Goal: Task Accomplishment & Management: Use online tool/utility

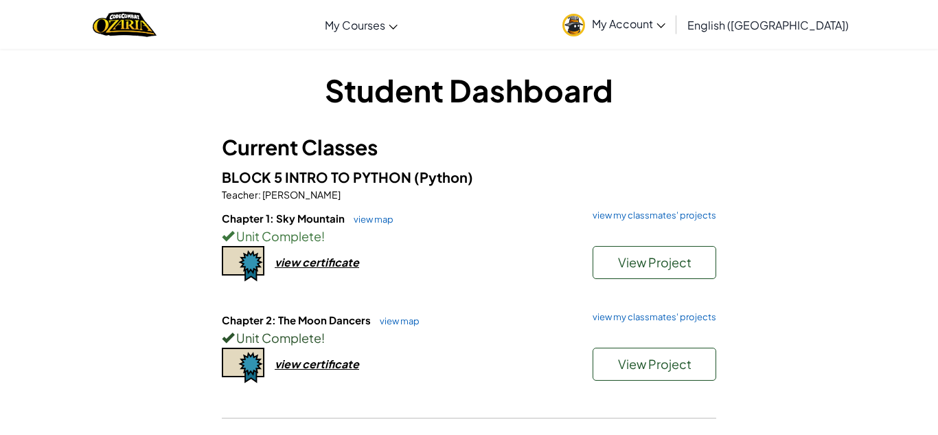
click at [462, 332] on div "Unit Complete !" at bounding box center [469, 337] width 494 height 20
click at [634, 361] on span "View Project" at bounding box center [654, 364] width 73 height 16
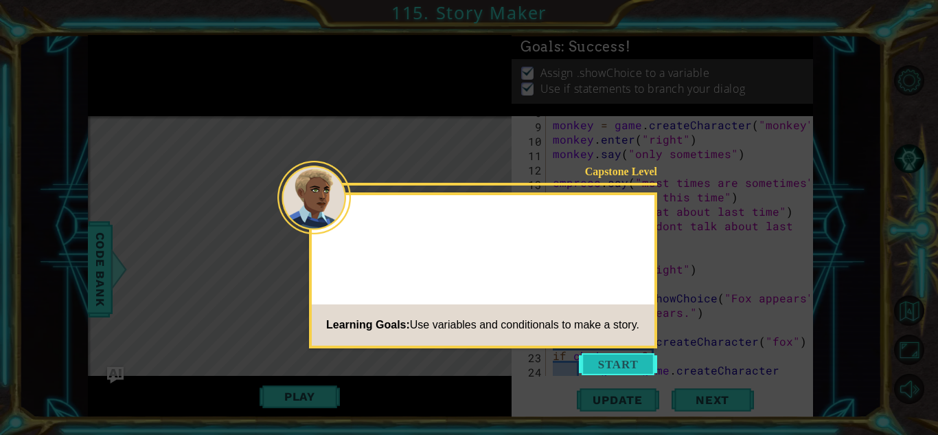
click at [634, 362] on button "Start" at bounding box center [618, 364] width 78 height 22
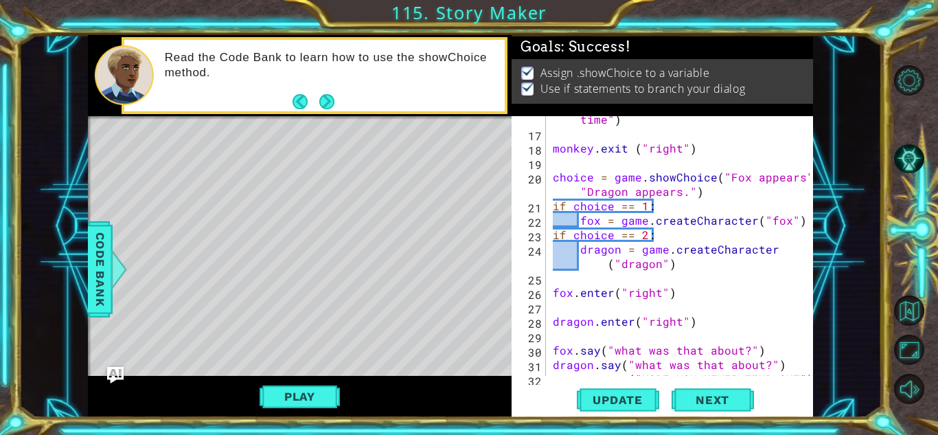
scroll to position [249, 0]
